Goal: Check status: Check status

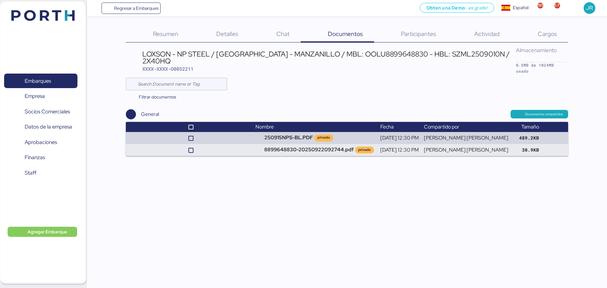
click at [34, 7] on header at bounding box center [33, 15] width 61 height 20
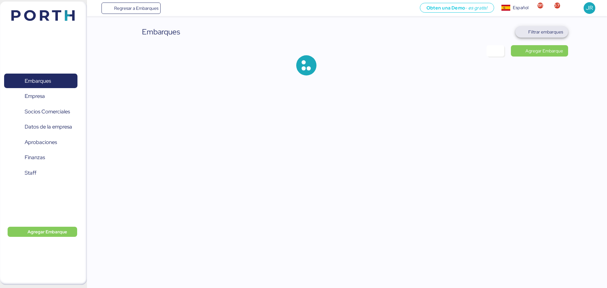
click at [538, 35] on span "Filtrar embarques" at bounding box center [545, 32] width 35 height 8
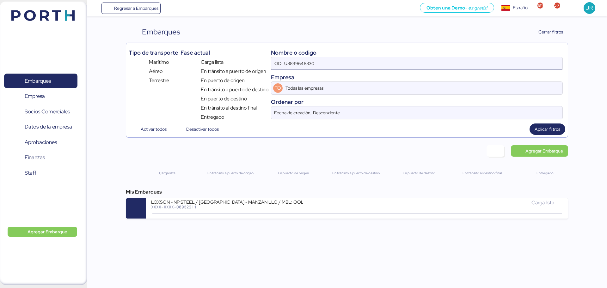
click at [389, 58] on div "Nombre o codigo OOLU8899648830 Empresa TO Todas las empresas Ordenar por Fecha …" at bounding box center [417, 84] width 292 height 76
click at [389, 58] on input "OOLU8899648830" at bounding box center [416, 63] width 291 height 13
paste input "0052215"
type input "O0052215"
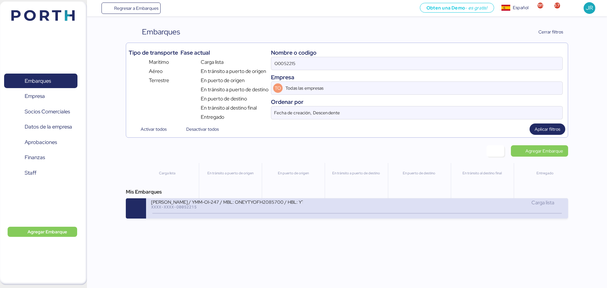
click at [305, 213] on div at bounding box center [356, 213] width 409 height 1
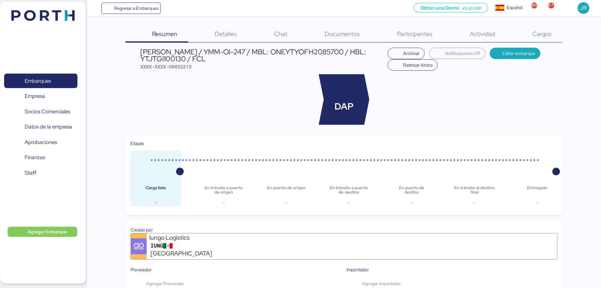
click at [296, 49] on div "[PERSON_NAME] / YMM-OI-247 / MBL: ONEYTYOFH2085700 / HBL: YTJTGI100130 / FCL" at bounding box center [262, 55] width 244 height 14
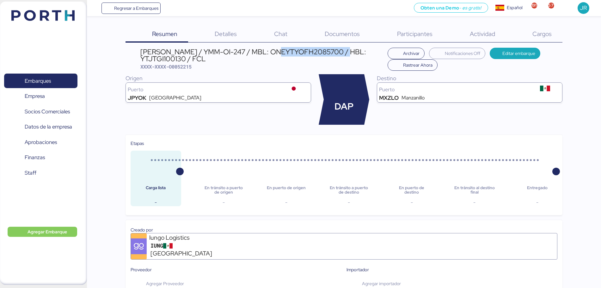
copy div "ONEYTYOFH2085700"
click at [176, 59] on div "[PERSON_NAME] / YMM-OI-247 / MBL: ONEYTYOFH2085700 / HBL: YTJTGI100130 / FCL" at bounding box center [262, 55] width 244 height 14
copy div "YTJTGI100130"
click at [181, 69] on span "XXXX-XXXX-O0052215" at bounding box center [165, 67] width 51 height 6
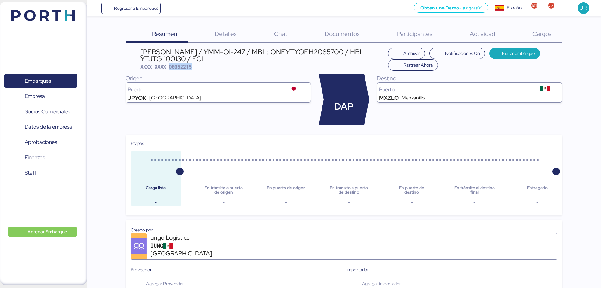
click at [181, 69] on span "XXXX-XXXX-O0052215" at bounding box center [165, 67] width 51 height 6
copy span "O0052215"
click at [56, 19] on img at bounding box center [42, 15] width 63 height 11
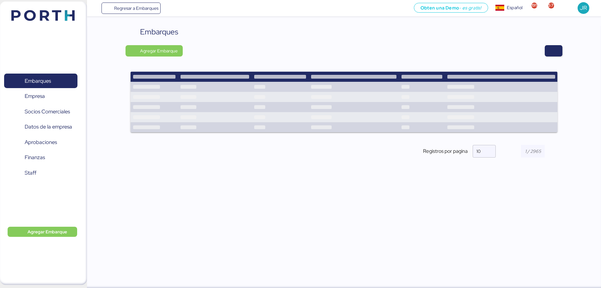
click at [553, 40] on div "Embarques Agregar Embarque Nombre del embarque HITACHI-99007046-ST Carga lista …" at bounding box center [344, 97] width 437 height 142
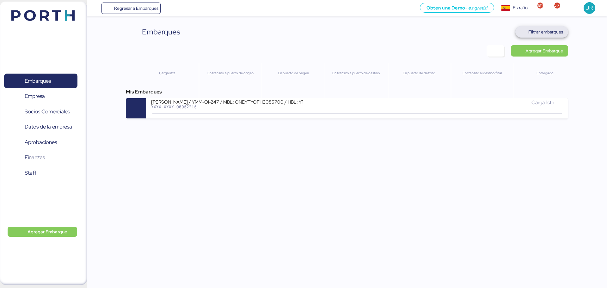
click at [552, 31] on span "Filtrar embarques" at bounding box center [545, 32] width 35 height 8
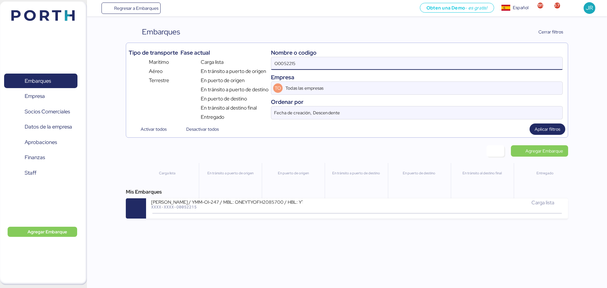
click at [346, 62] on input "O0052215" at bounding box center [416, 63] width 291 height 13
paste input
type input "O0052219"
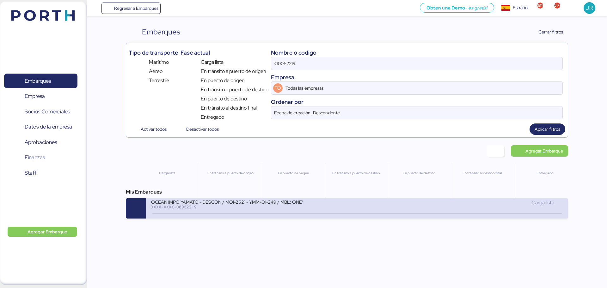
click at [244, 213] on div at bounding box center [356, 213] width 409 height 1
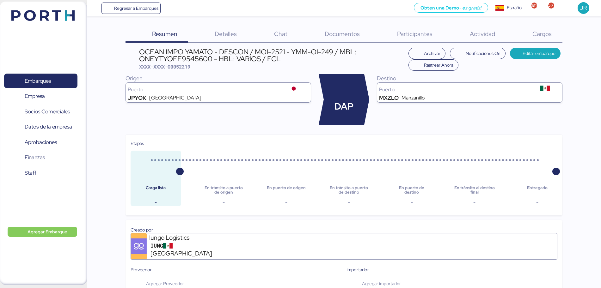
click at [178, 56] on div "OCEAN IMPO YAMATO - DESCON / MOI-2521 - YMM-OI-249 / MBL: ONEYTYOFF9545600 - HB…" at bounding box center [272, 55] width 266 height 14
click at [178, 60] on div "OCEAN IMPO YAMATO - DESCON / MOI-2521 - YMM-OI-249 / MBL: ONEYTYOFF9545600 - HB…" at bounding box center [272, 55] width 266 height 14
copy div "ONEYTYOFF9545600"
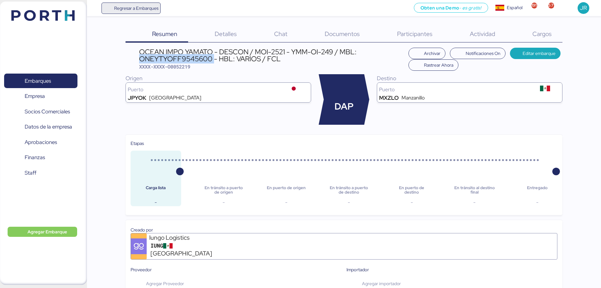
click at [135, 8] on span "Regresar a Embarques" at bounding box center [136, 8] width 44 height 8
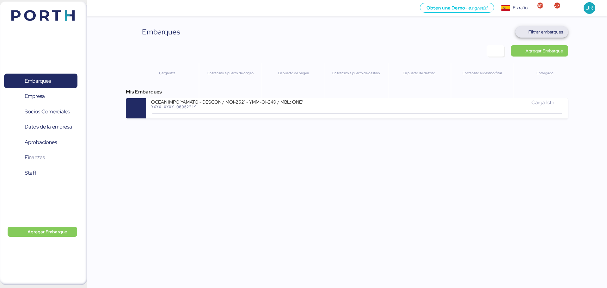
click at [544, 36] on span "Filtrar embarques" at bounding box center [542, 32] width 43 height 9
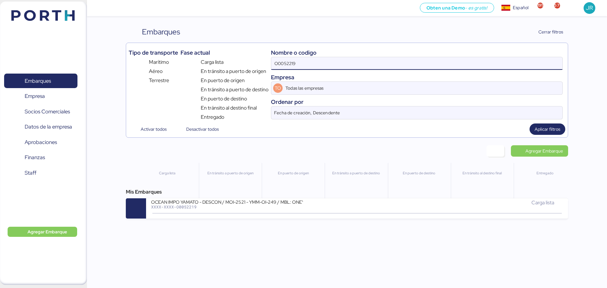
click at [402, 68] on input "O0052219" at bounding box center [416, 63] width 291 height 13
paste input "SSZ1675666"
type input "SSZ1675666"
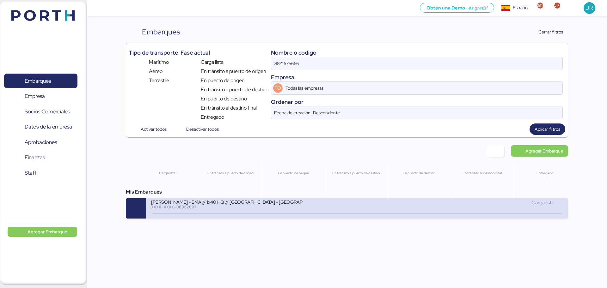
click at [237, 208] on div "XXXX-XXXX-O0052097" at bounding box center [227, 207] width 152 height 4
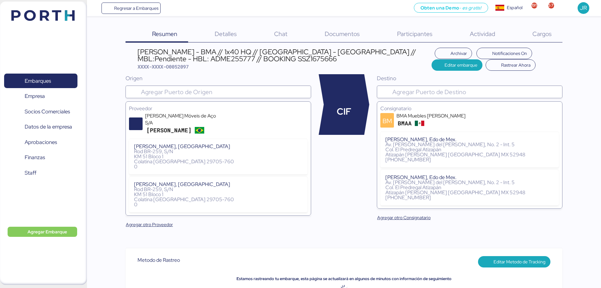
click at [172, 58] on div "[PERSON_NAME] - BMA // 1x40 HQ // [GEOGRAPHIC_DATA] - [GEOGRAPHIC_DATA] // MBL:…" at bounding box center [285, 55] width 294 height 14
copy div "ADME255777"
click at [22, 11] on img at bounding box center [42, 15] width 63 height 11
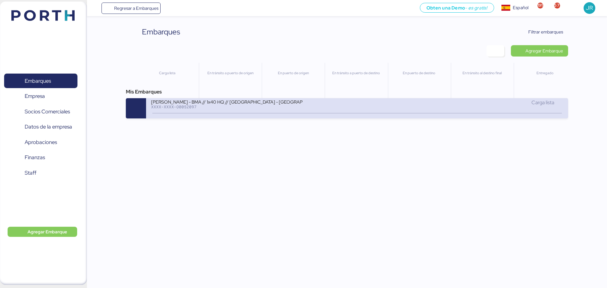
click at [305, 107] on div "[PERSON_NAME] - BMA // 1x40 HQ // [GEOGRAPHIC_DATA] - [GEOGRAPHIC_DATA] // MBL:…" at bounding box center [254, 106] width 206 height 14
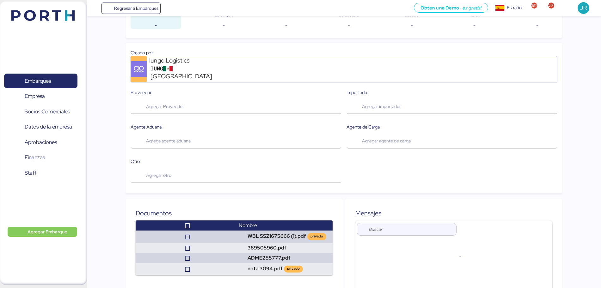
scroll to position [482, 0]
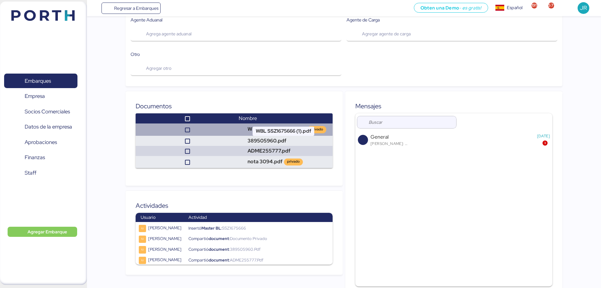
click at [281, 124] on td "WBL SSZ1675666 (1).pdf privado" at bounding box center [284, 130] width 96 height 12
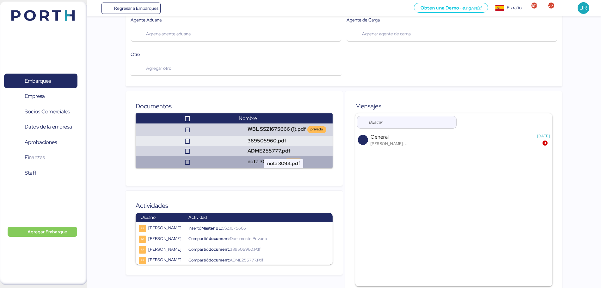
click at [271, 156] on td "nota 3094.pdf privado" at bounding box center [284, 162] width 96 height 12
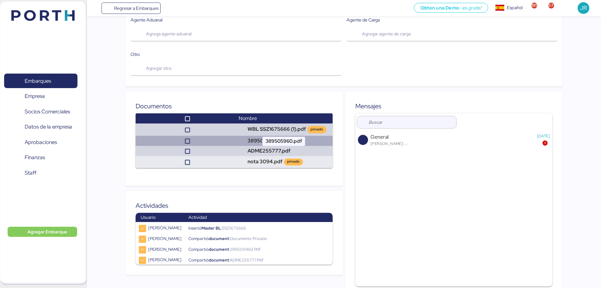
click at [275, 136] on td "389505960.pdf" at bounding box center [284, 141] width 96 height 10
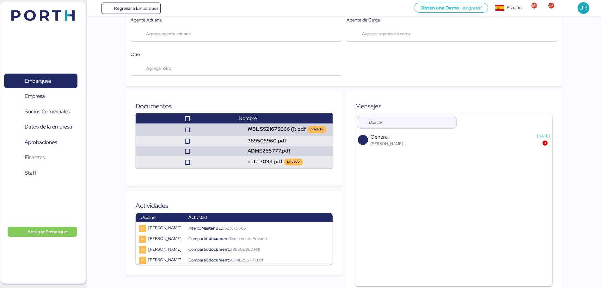
click at [38, 19] on img at bounding box center [42, 15] width 63 height 11
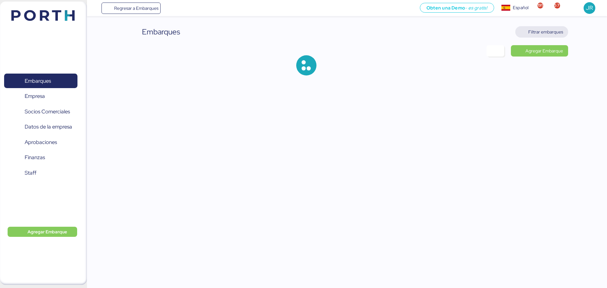
click at [545, 33] on span "Filtrar embarques" at bounding box center [545, 32] width 35 height 8
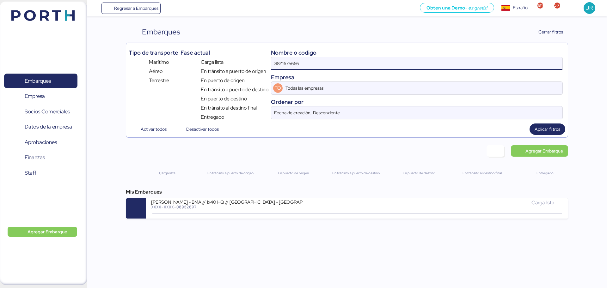
click at [374, 63] on input "SSZ1675666" at bounding box center [416, 63] width 291 height 13
paste input "730"
type input "SSZ1675730"
click at [551, 130] on span "Aplicar filtros" at bounding box center [548, 130] width 26 height 8
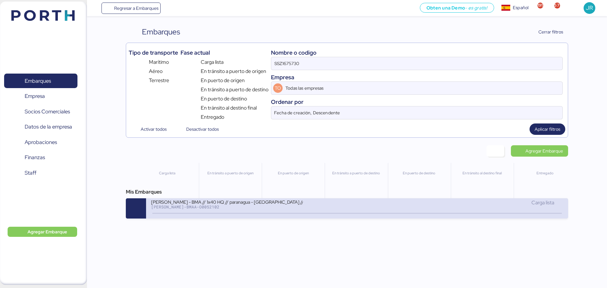
click at [353, 207] on div "[PERSON_NAME] - BMA // 1x40 HQ // paranagua - [GEOGRAPHIC_DATA] // MBL: PENDIEN…" at bounding box center [254, 206] width 206 height 14
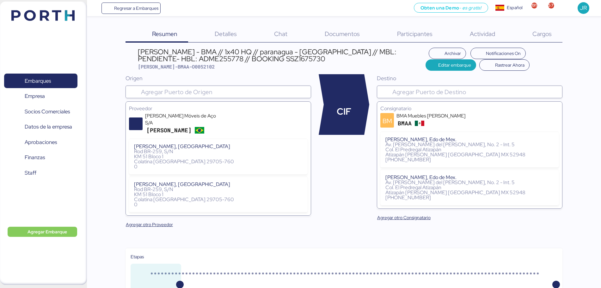
click at [293, 144] on div "[PERSON_NAME], [GEOGRAPHIC_DATA]" at bounding box center [218, 146] width 169 height 5
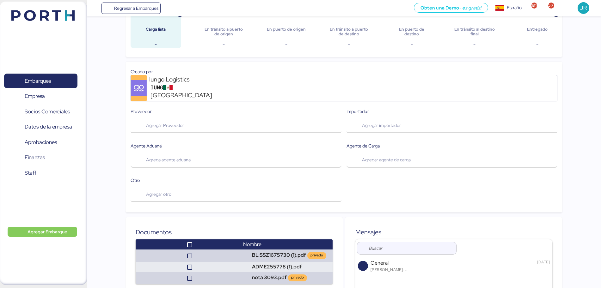
scroll to position [309, 0]
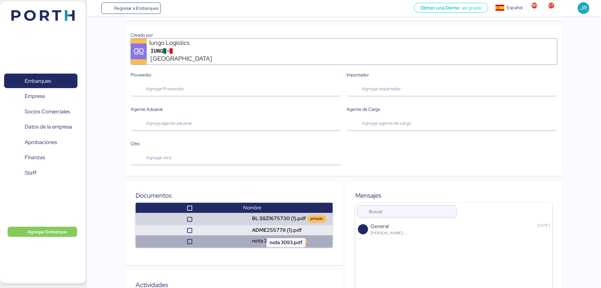
click at [275, 236] on td "nota 3093.pdf privado" at bounding box center [287, 242] width 92 height 12
